Goal: Transaction & Acquisition: Purchase product/service

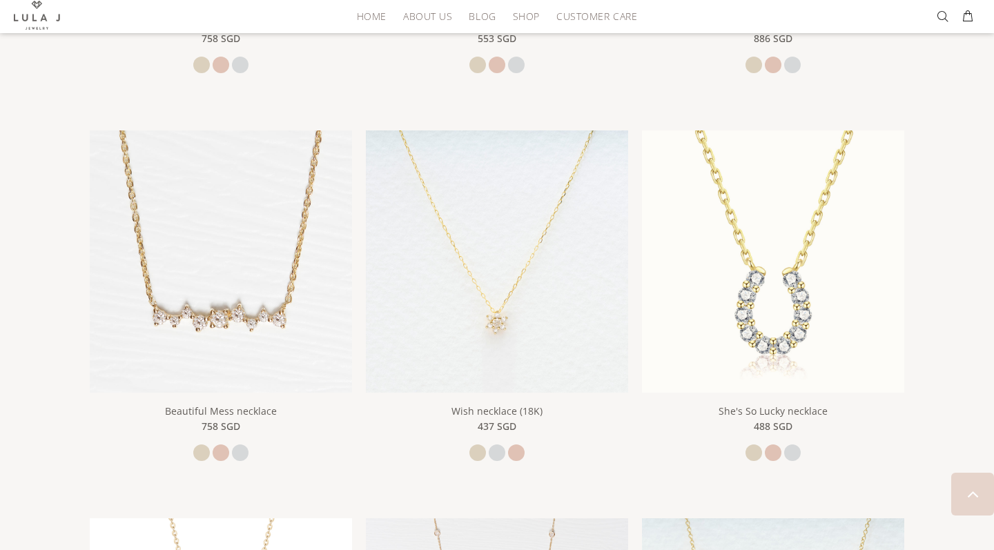
scroll to position [993, 0]
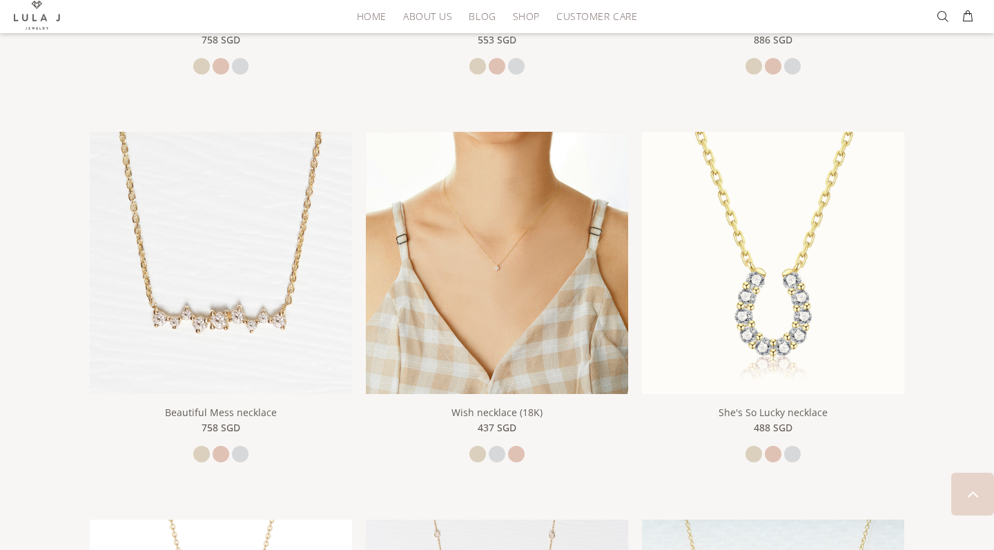
click at [468, 305] on img at bounding box center [497, 263] width 262 height 262
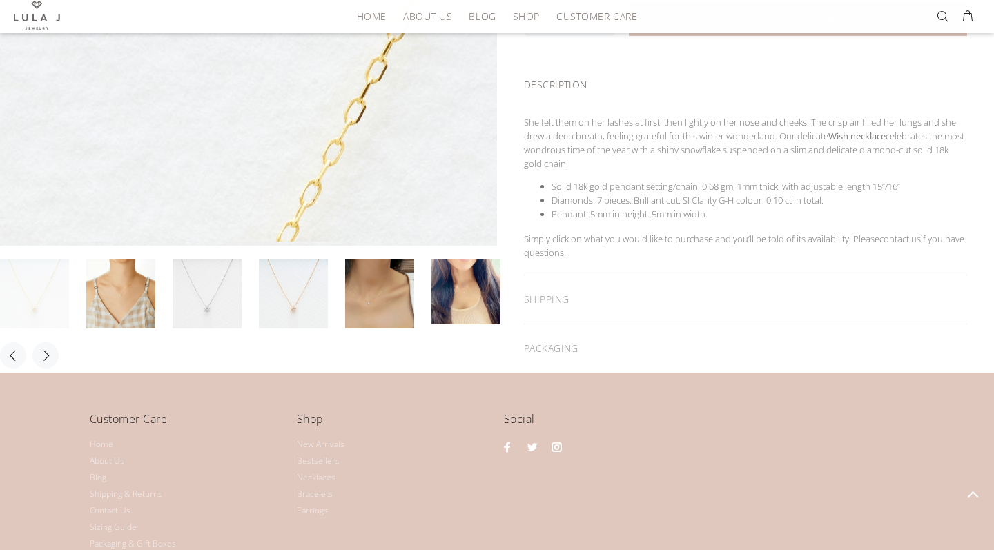
scroll to position [431, 0]
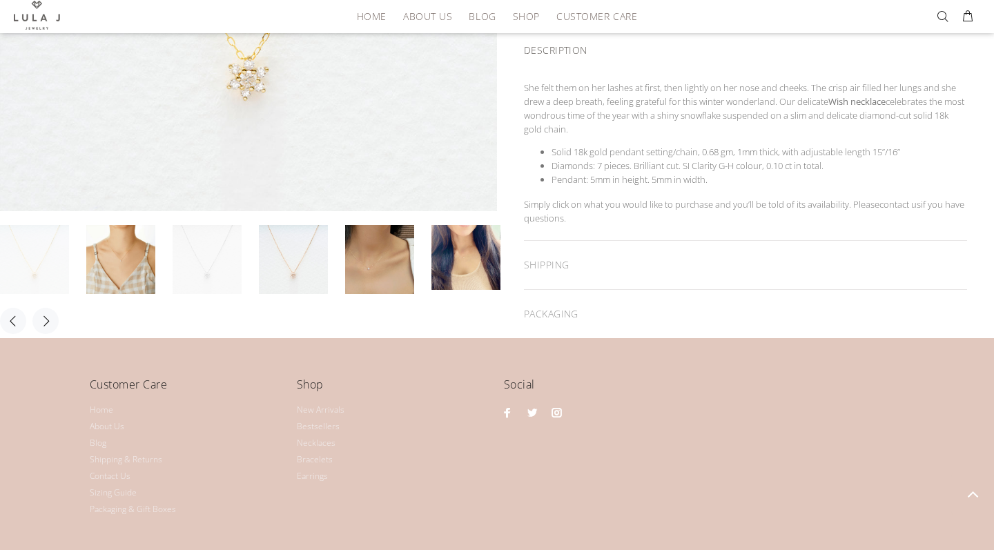
click at [199, 264] on link at bounding box center [206, 259] width 69 height 69
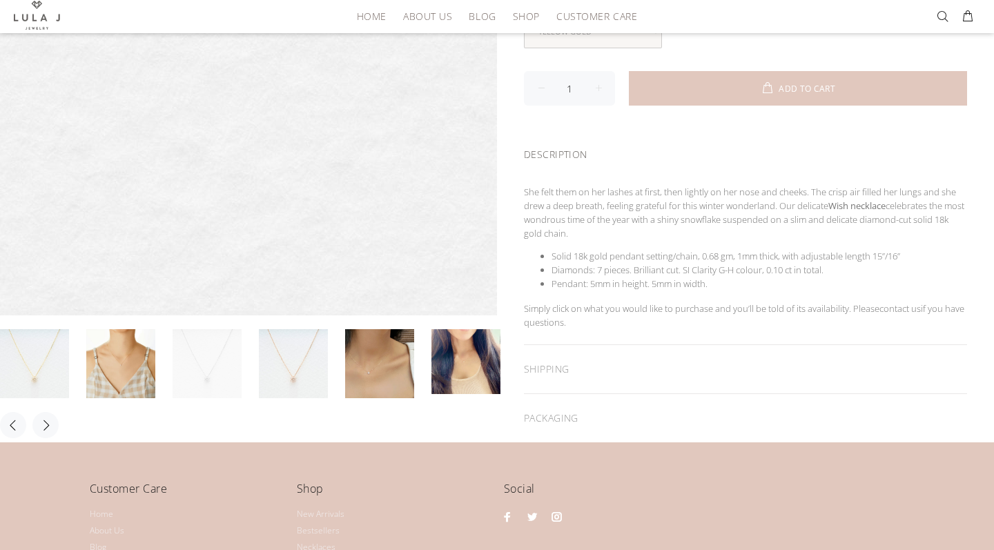
scroll to position [338, 0]
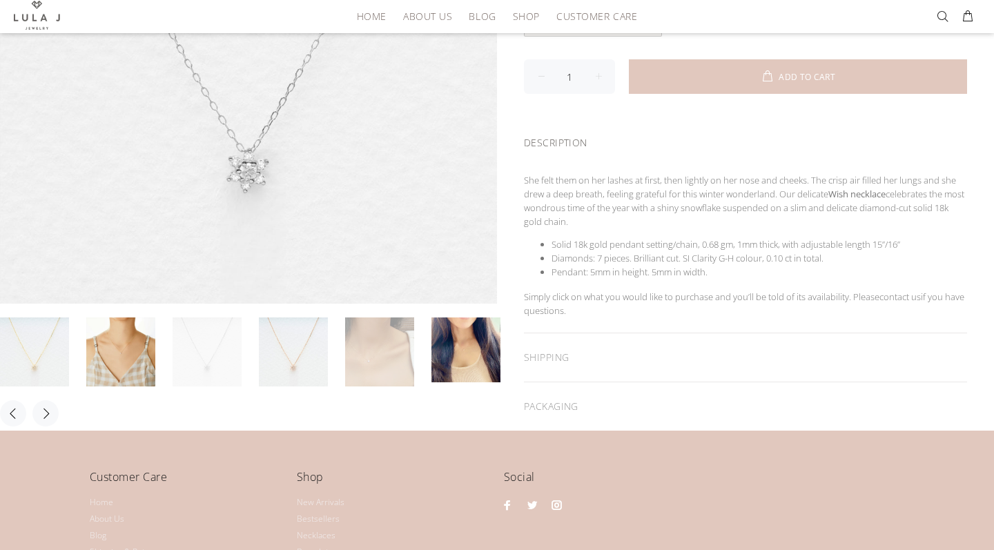
click at [376, 370] on link at bounding box center [379, 351] width 69 height 69
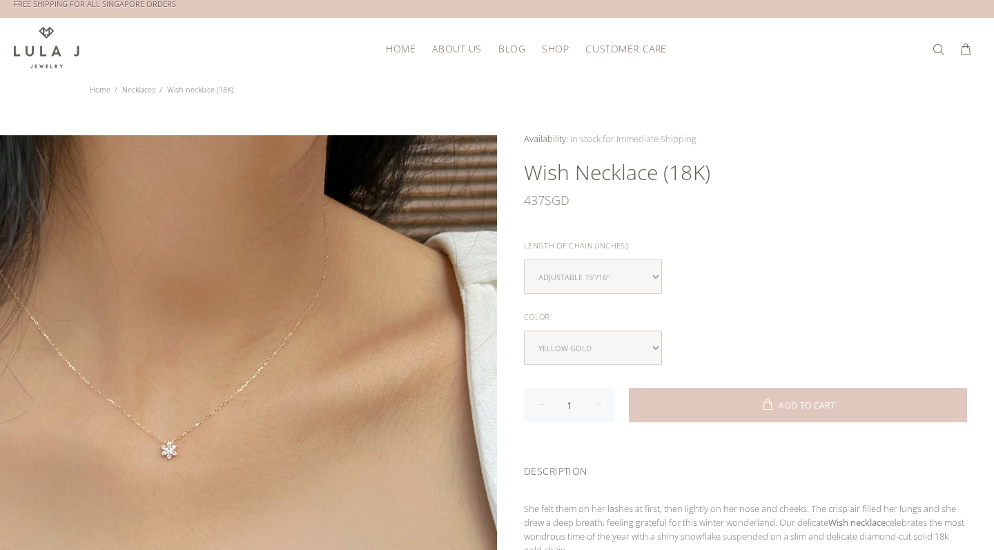
scroll to position [13, 0]
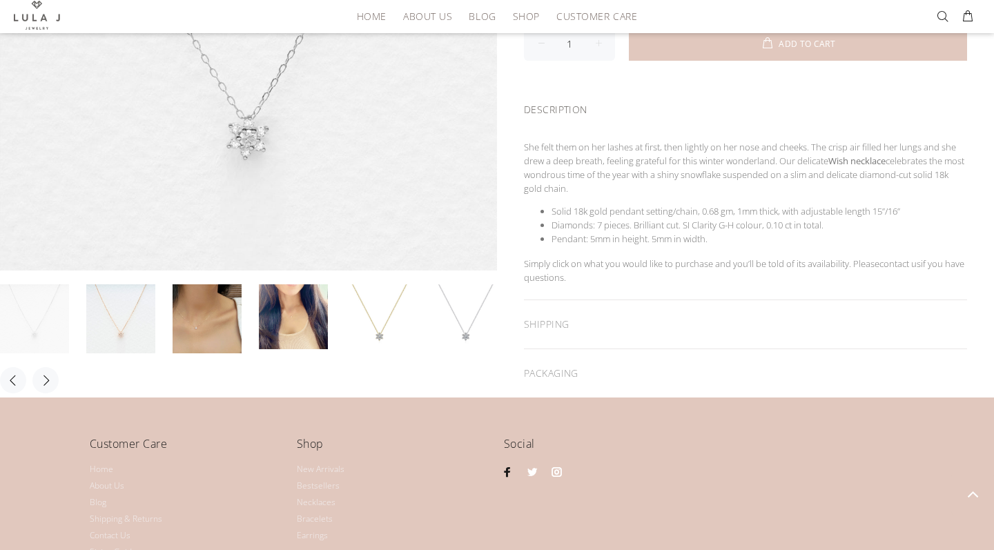
scroll to position [371, 0]
click at [307, 330] on link at bounding box center [293, 316] width 69 height 65
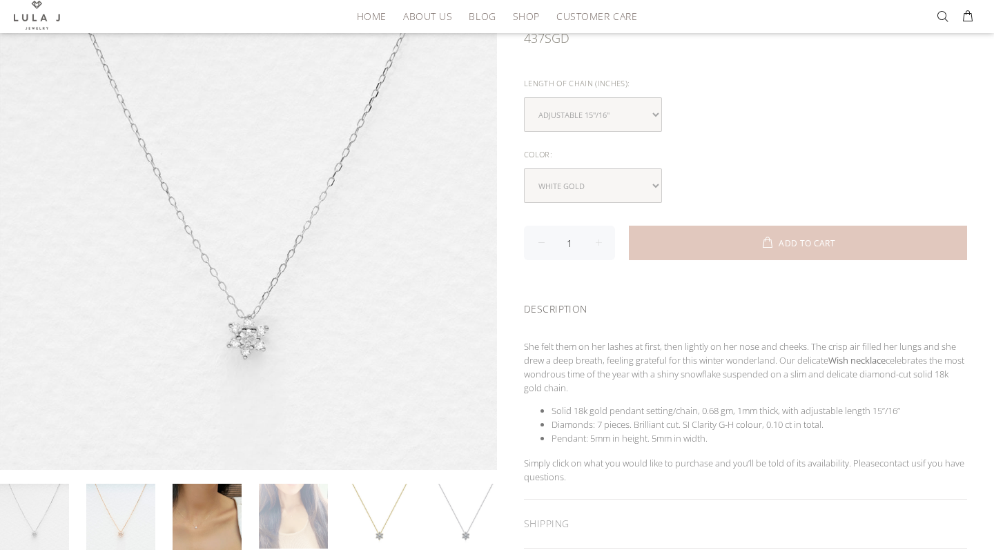
scroll to position [162, 0]
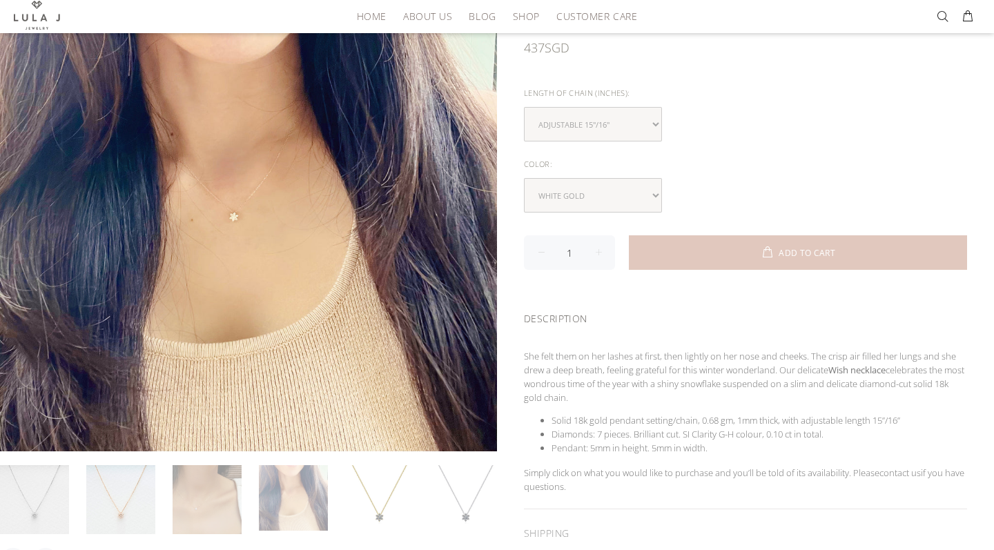
click at [206, 486] on link at bounding box center [206, 499] width 69 height 69
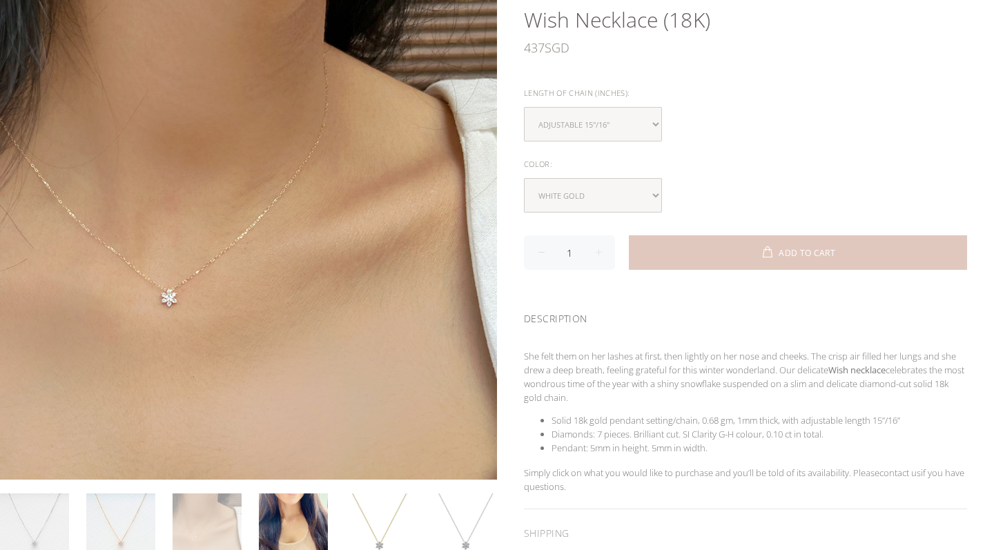
scroll to position [13, 0]
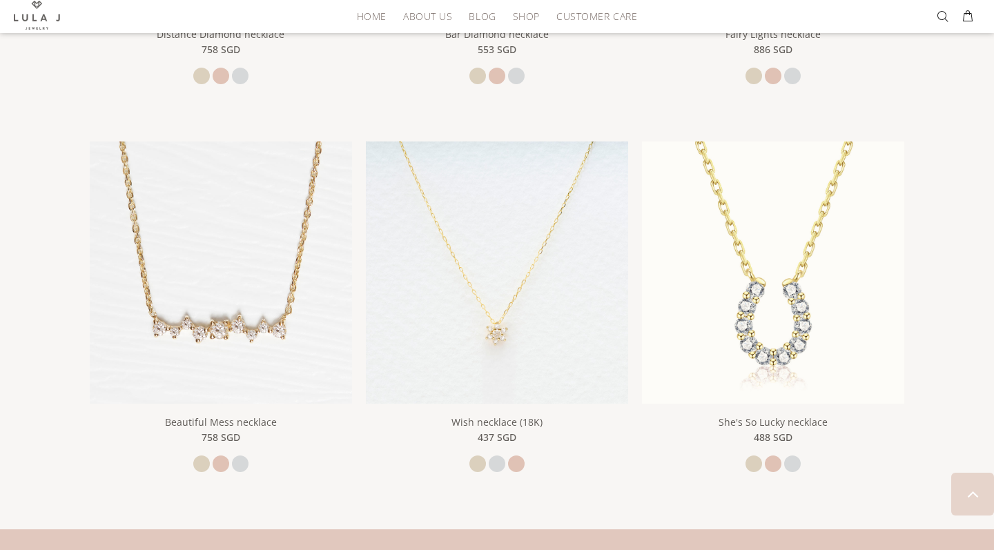
scroll to position [988, 0]
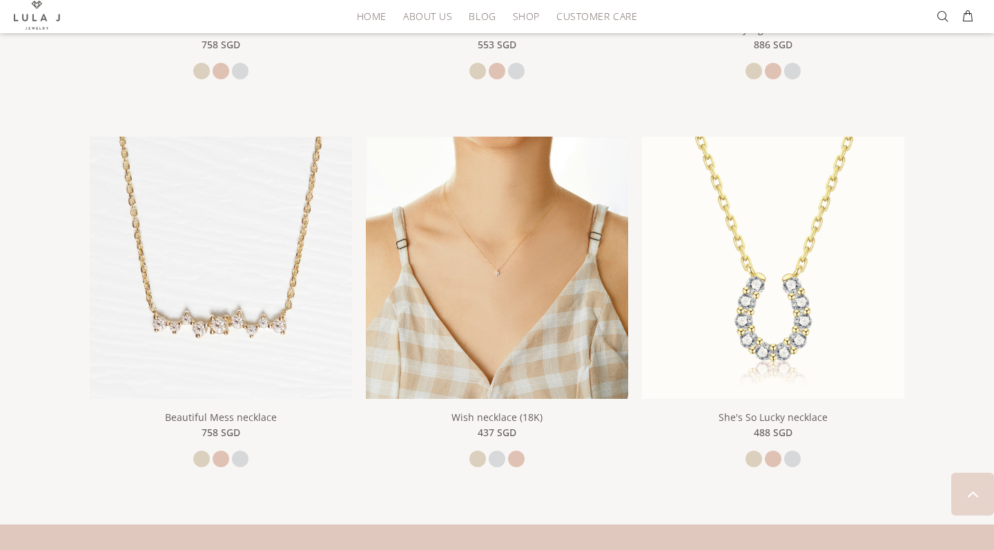
click at [462, 248] on img at bounding box center [497, 268] width 262 height 262
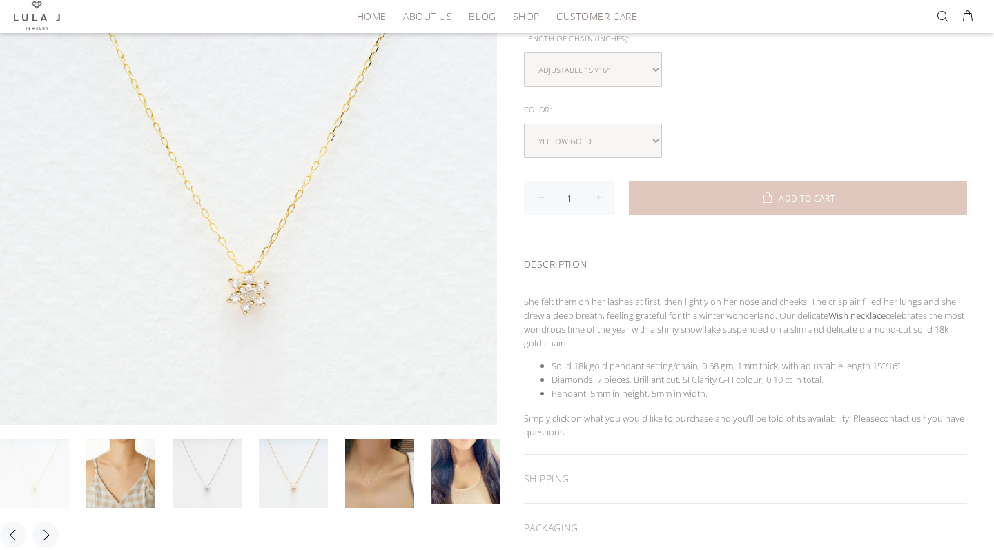
scroll to position [231, 0]
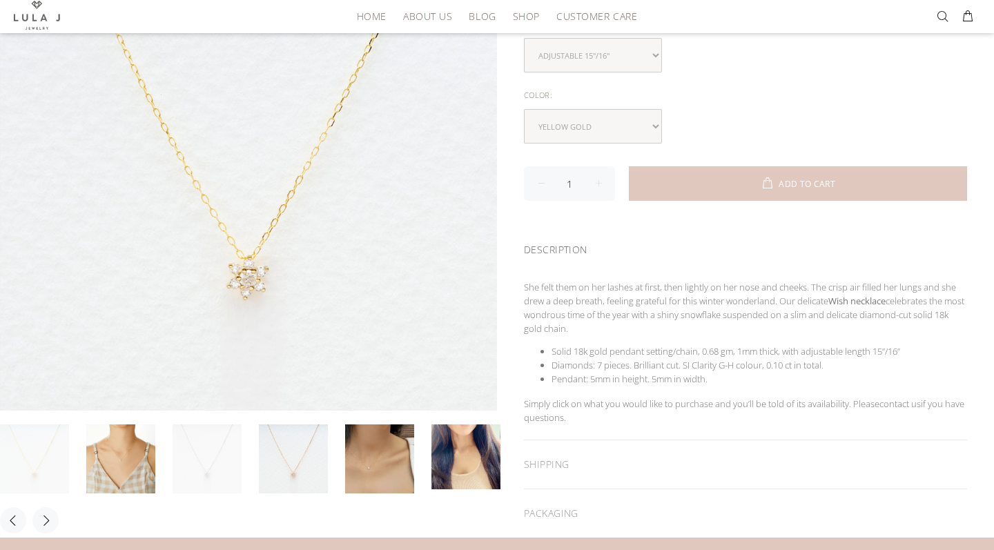
click at [222, 456] on link at bounding box center [206, 458] width 69 height 69
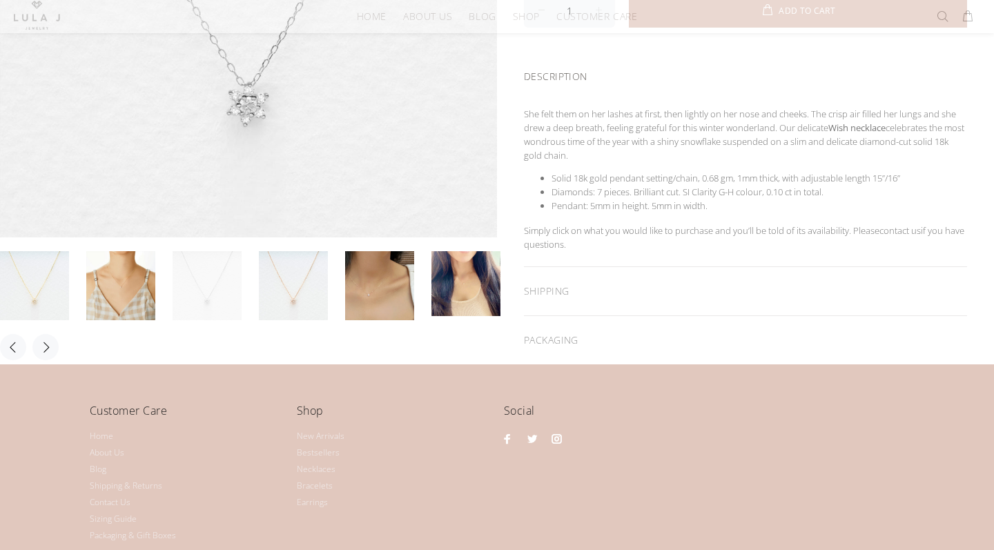
scroll to position [451, 0]
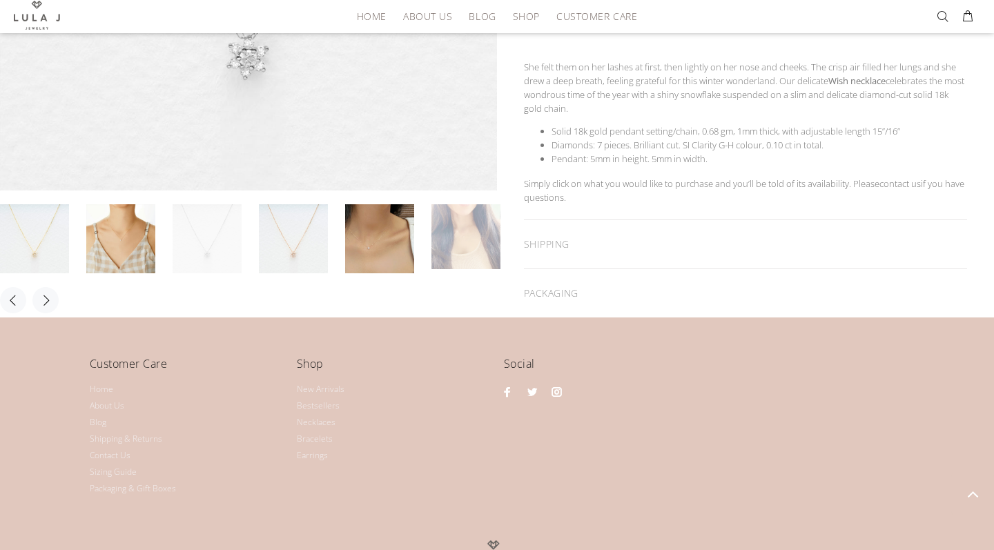
click at [473, 235] on link at bounding box center [465, 236] width 69 height 65
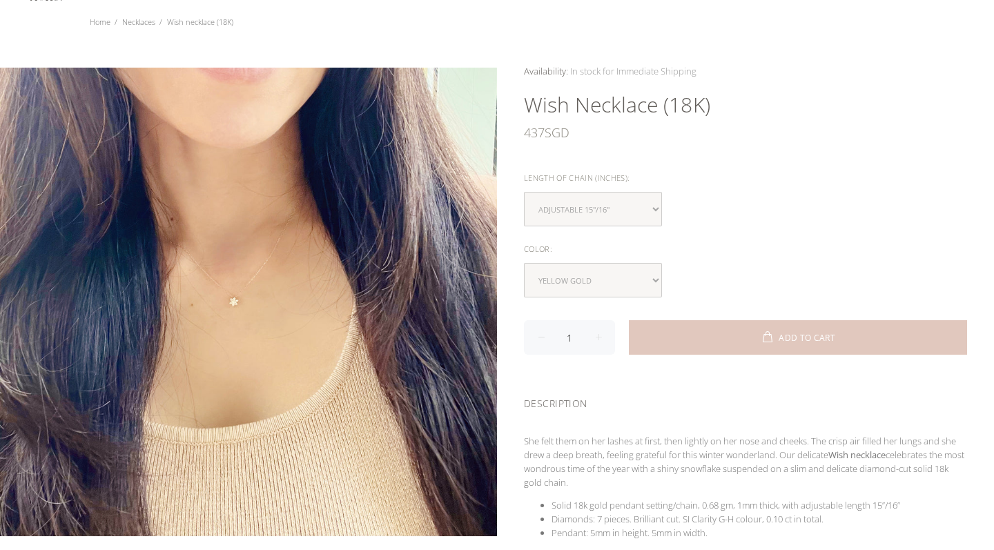
scroll to position [77, 0]
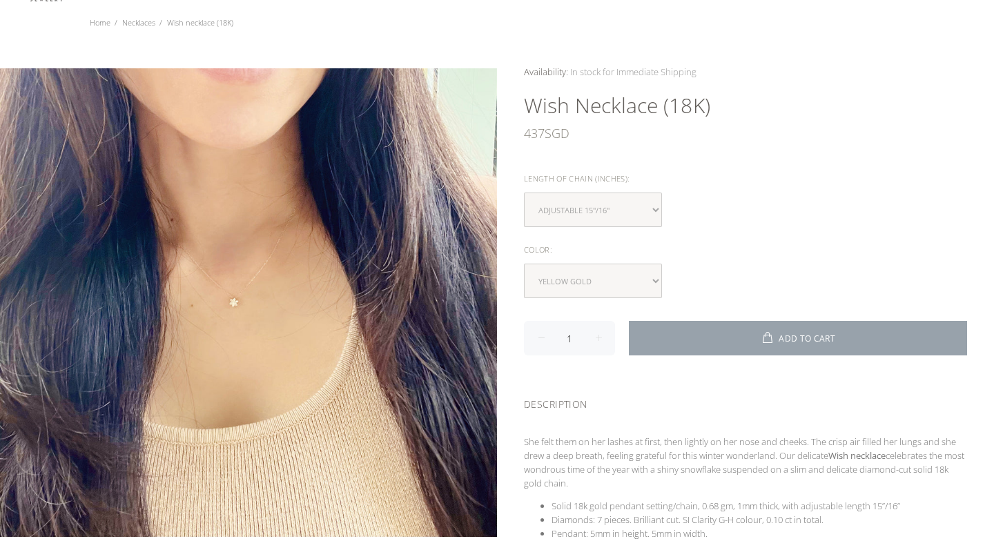
click at [704, 343] on button "ADD TO CART" at bounding box center [798, 338] width 338 height 34
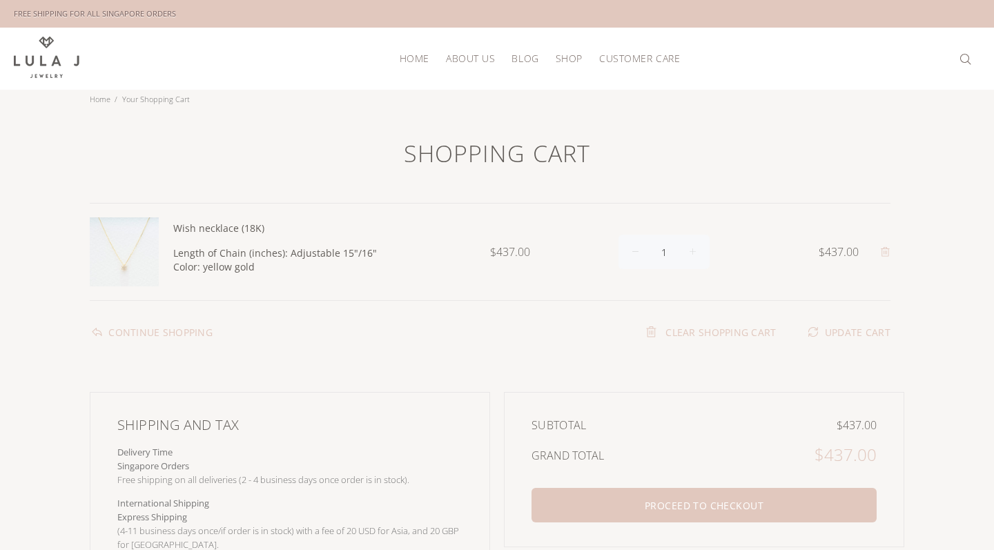
click at [882, 250] on icon at bounding box center [884, 252] width 9 height 10
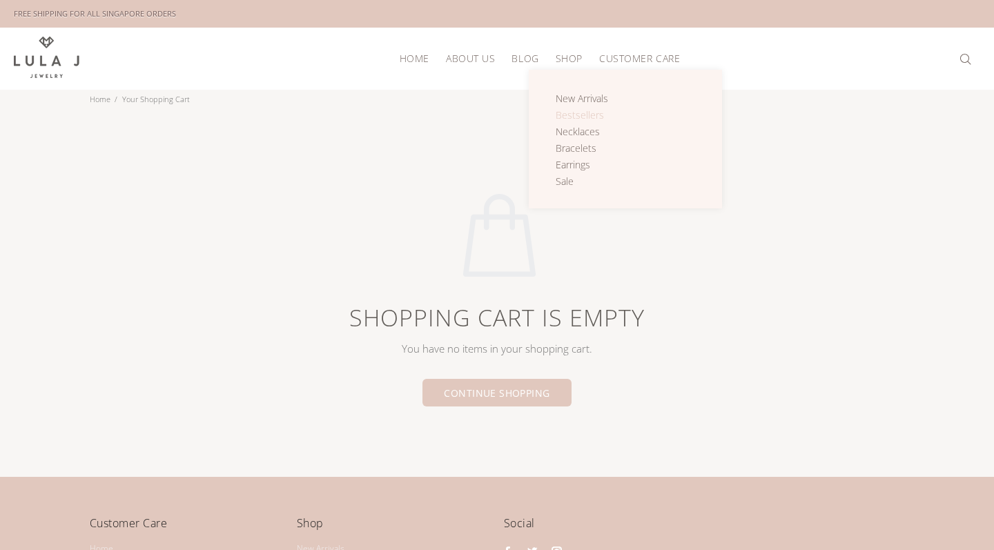
click at [571, 114] on span "Bestsellers" at bounding box center [579, 114] width 48 height 13
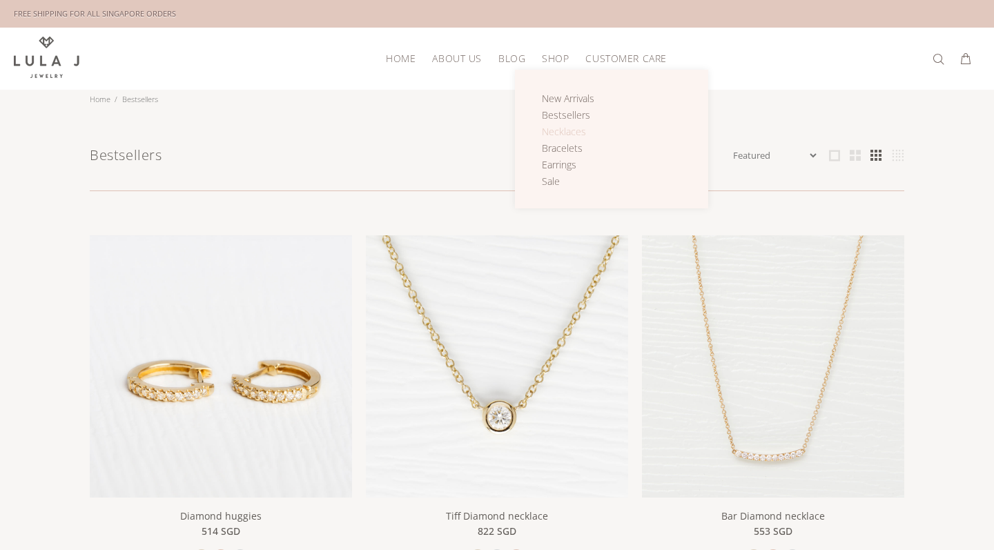
click at [584, 128] on link "Necklaces" at bounding box center [576, 132] width 68 height 17
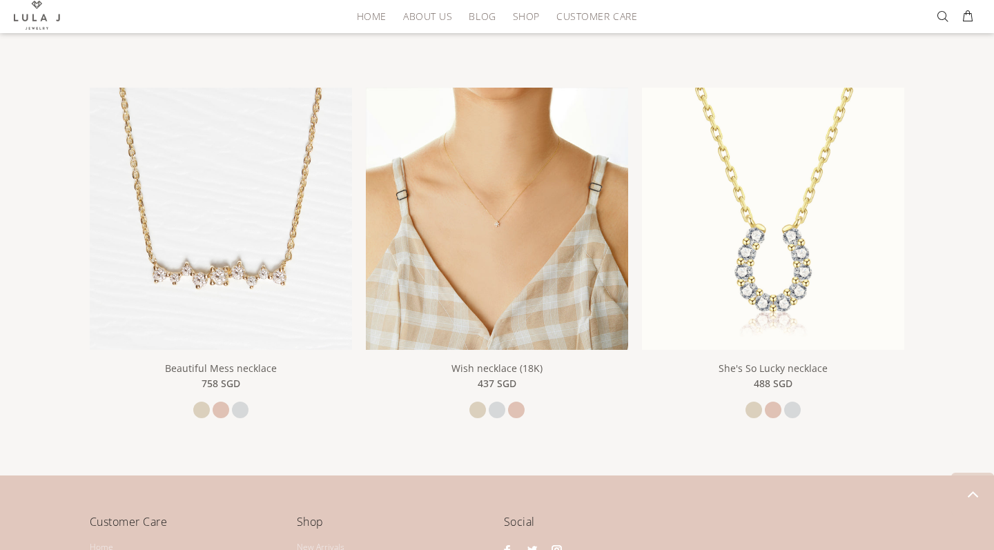
scroll to position [1038, 0]
click at [547, 170] on img at bounding box center [497, 218] width 262 height 262
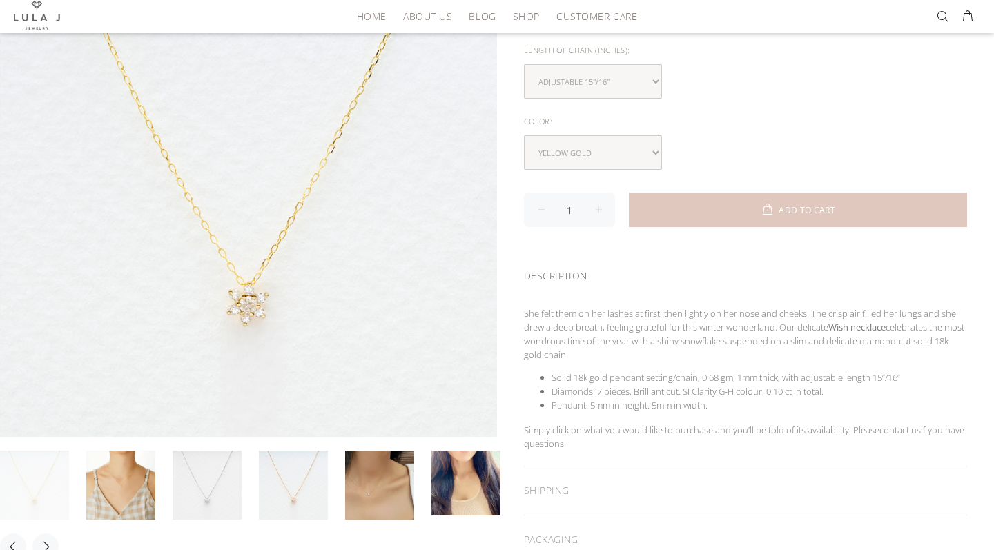
scroll to position [215, 0]
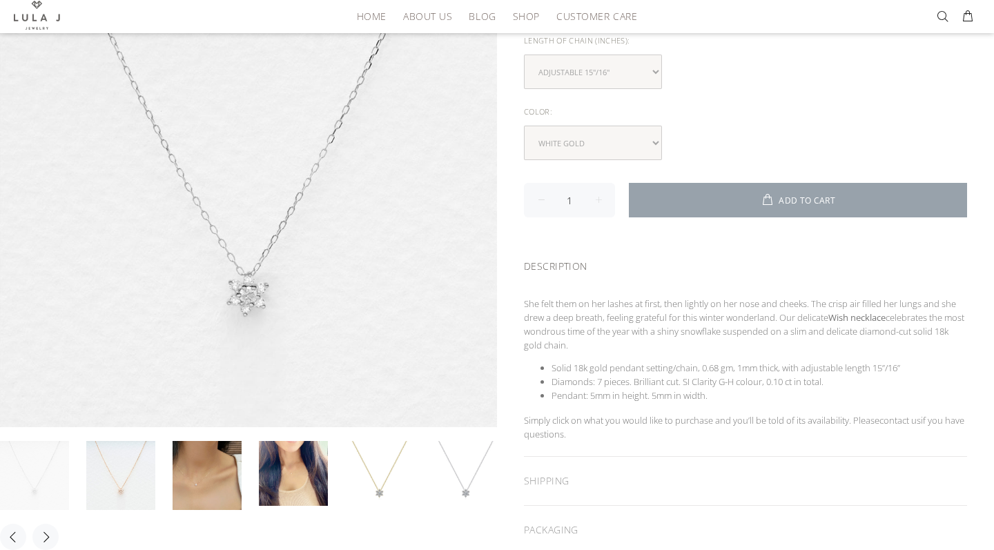
click at [805, 199] on span "ADD TO CART" at bounding box center [806, 201] width 57 height 8
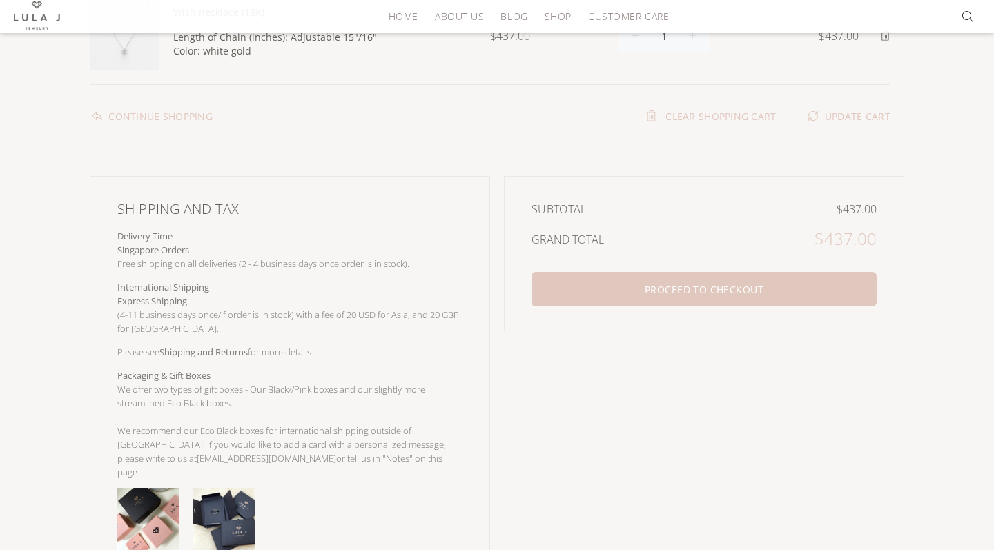
scroll to position [245, 0]
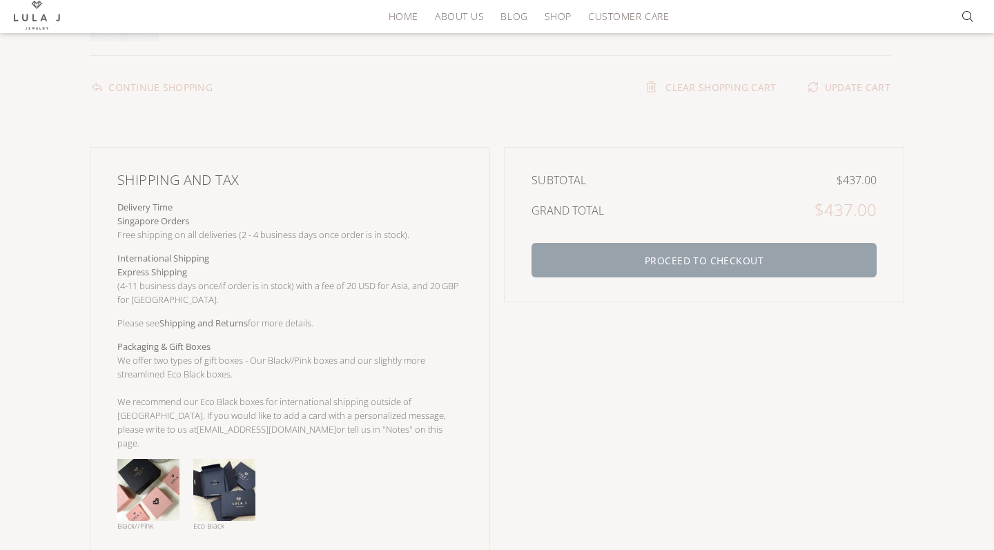
click at [793, 255] on button "PROCEED TO CHECKOUT" at bounding box center [703, 260] width 345 height 34
